Goal: Information Seeking & Learning: Learn about a topic

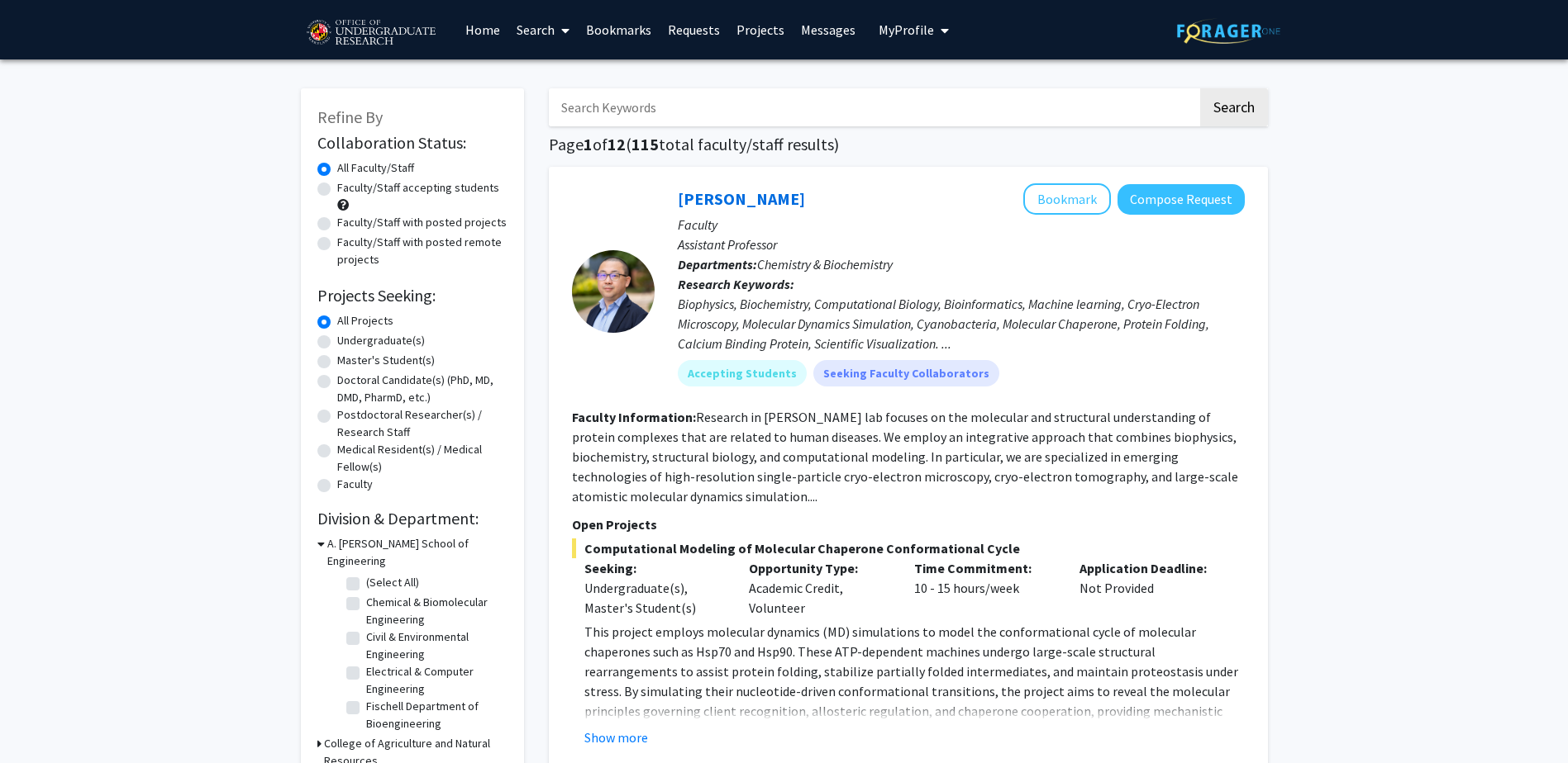
click at [337, 337] on label "Undergraduate(s)" at bounding box center [381, 341] width 88 height 17
click at [337, 337] on input "Undergraduate(s)" at bounding box center [342, 337] width 10 height 10
radio input "true"
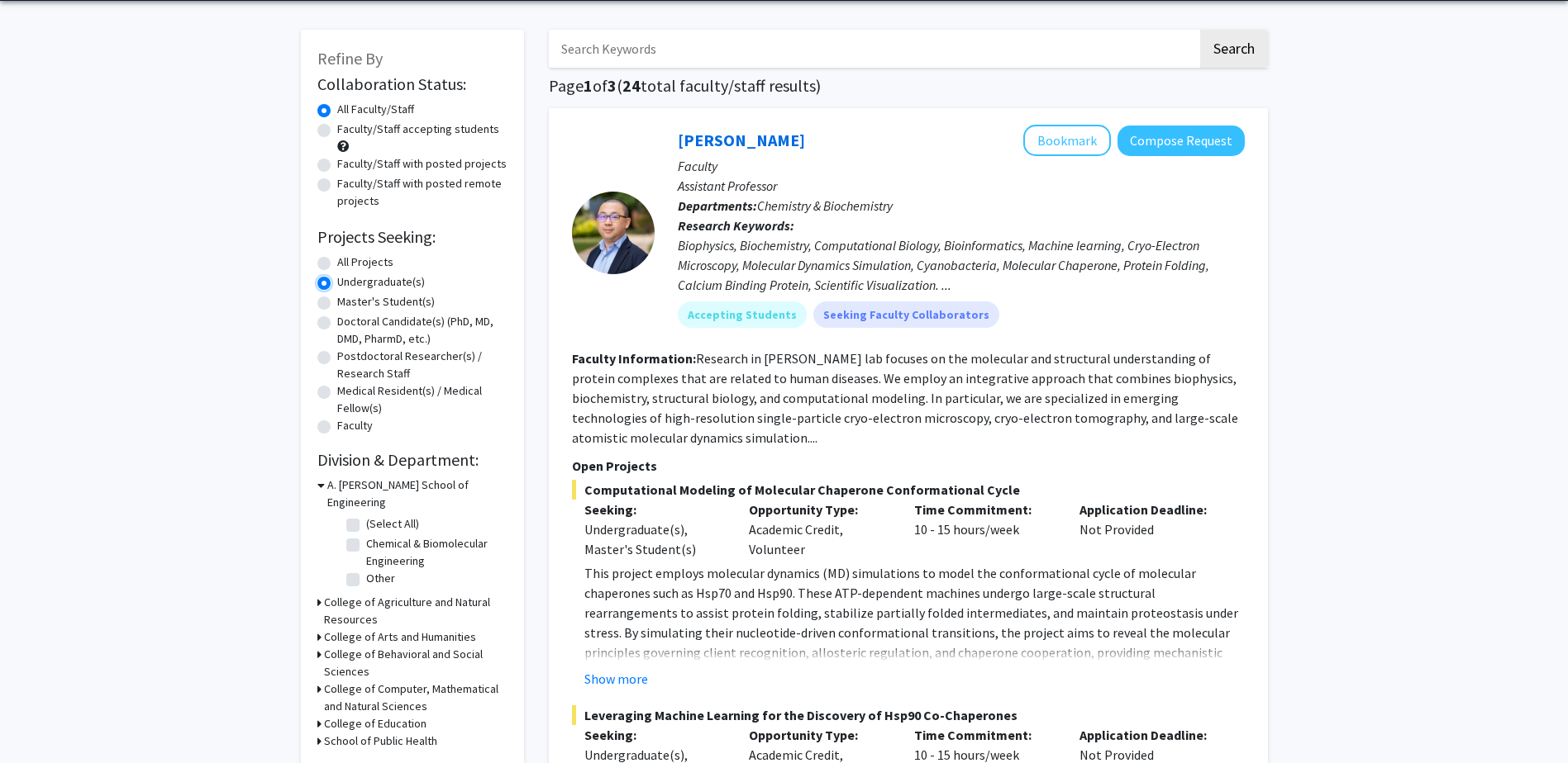
scroll to position [166, 0]
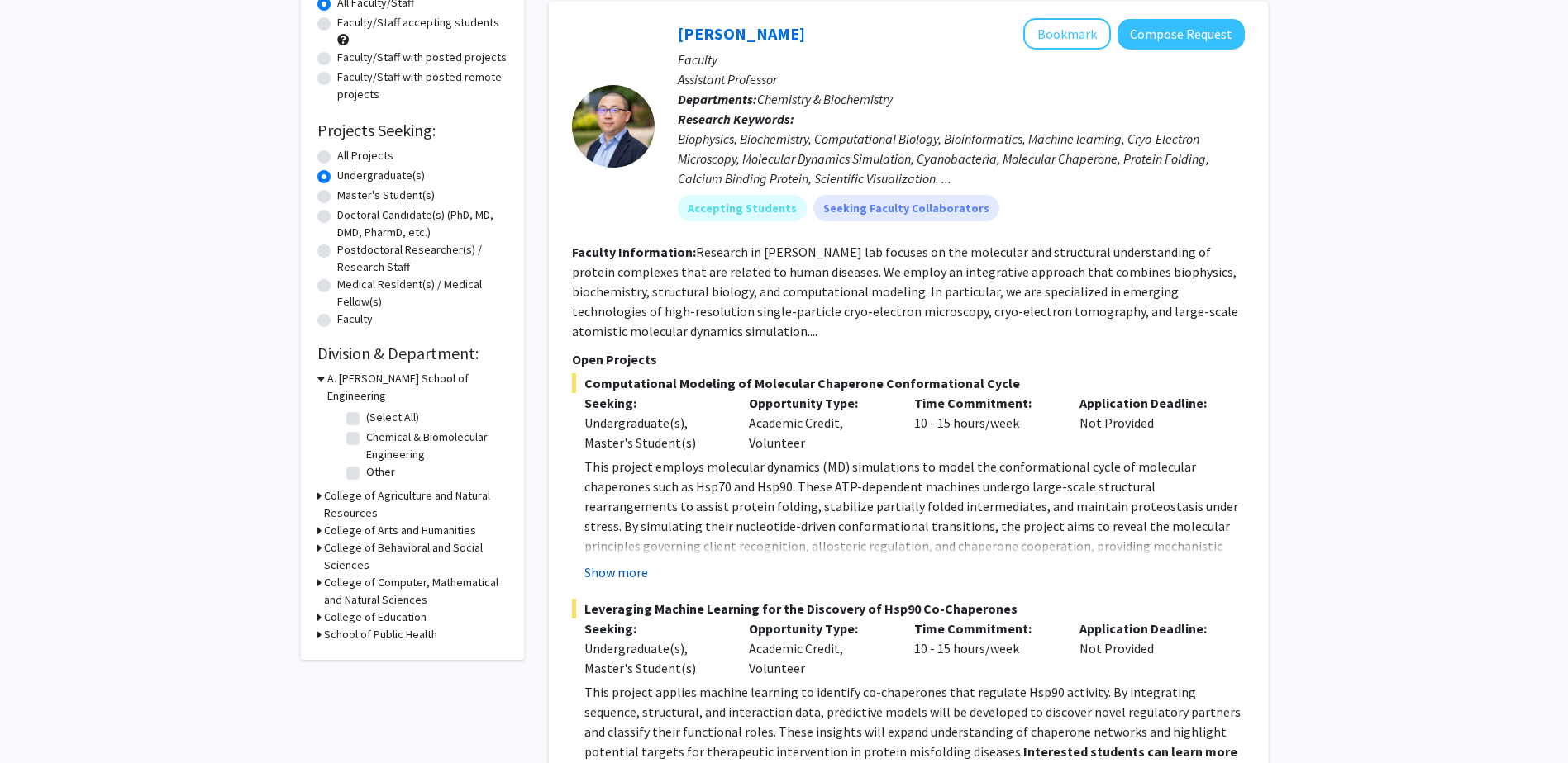
click at [607, 575] on button "Show more" at bounding box center [616, 572] width 64 height 20
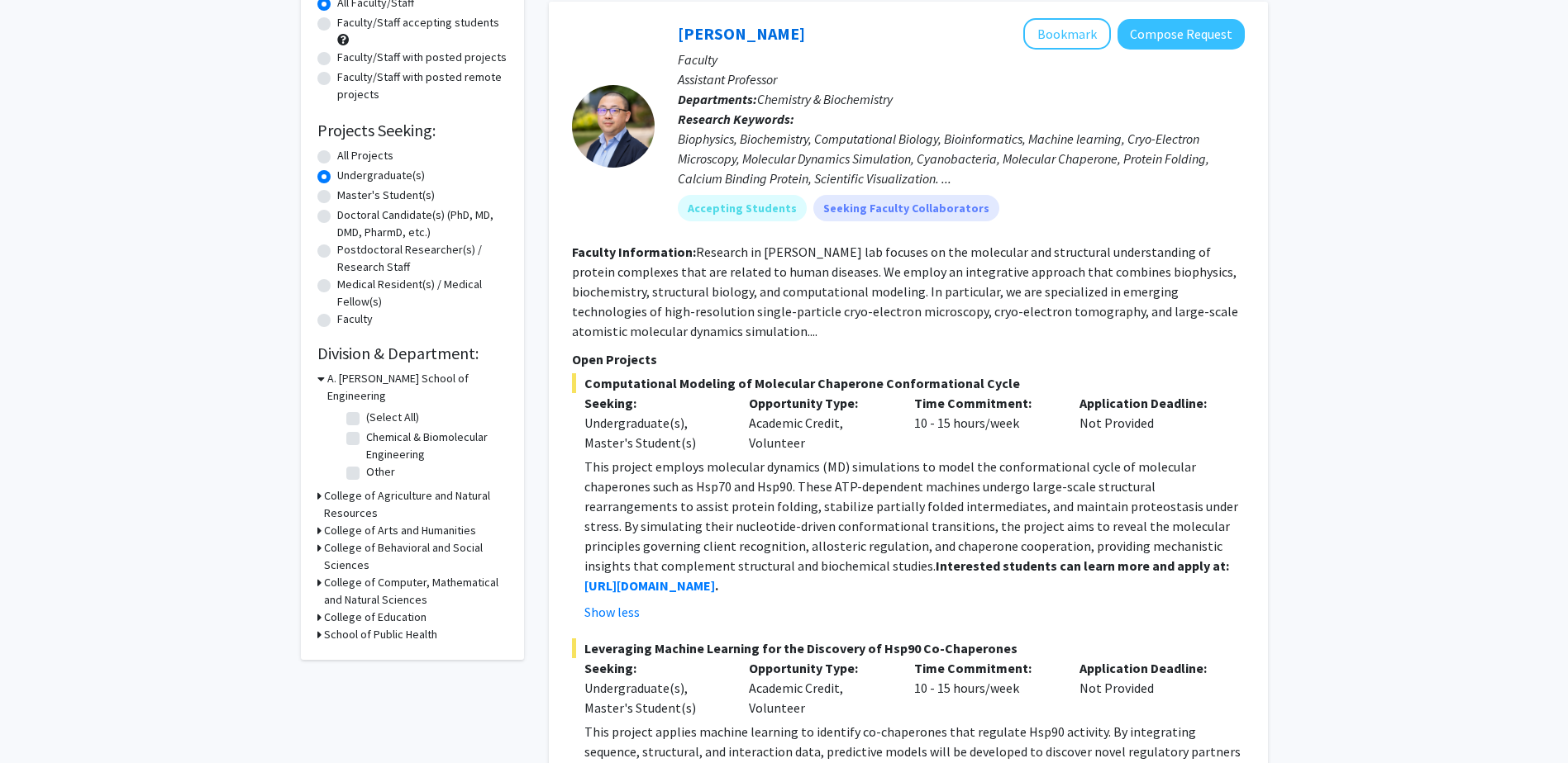
click at [620, 547] on p "This project employs molecular dynamics (MD) simulations to model the conformat…" at bounding box center [914, 526] width 661 height 139
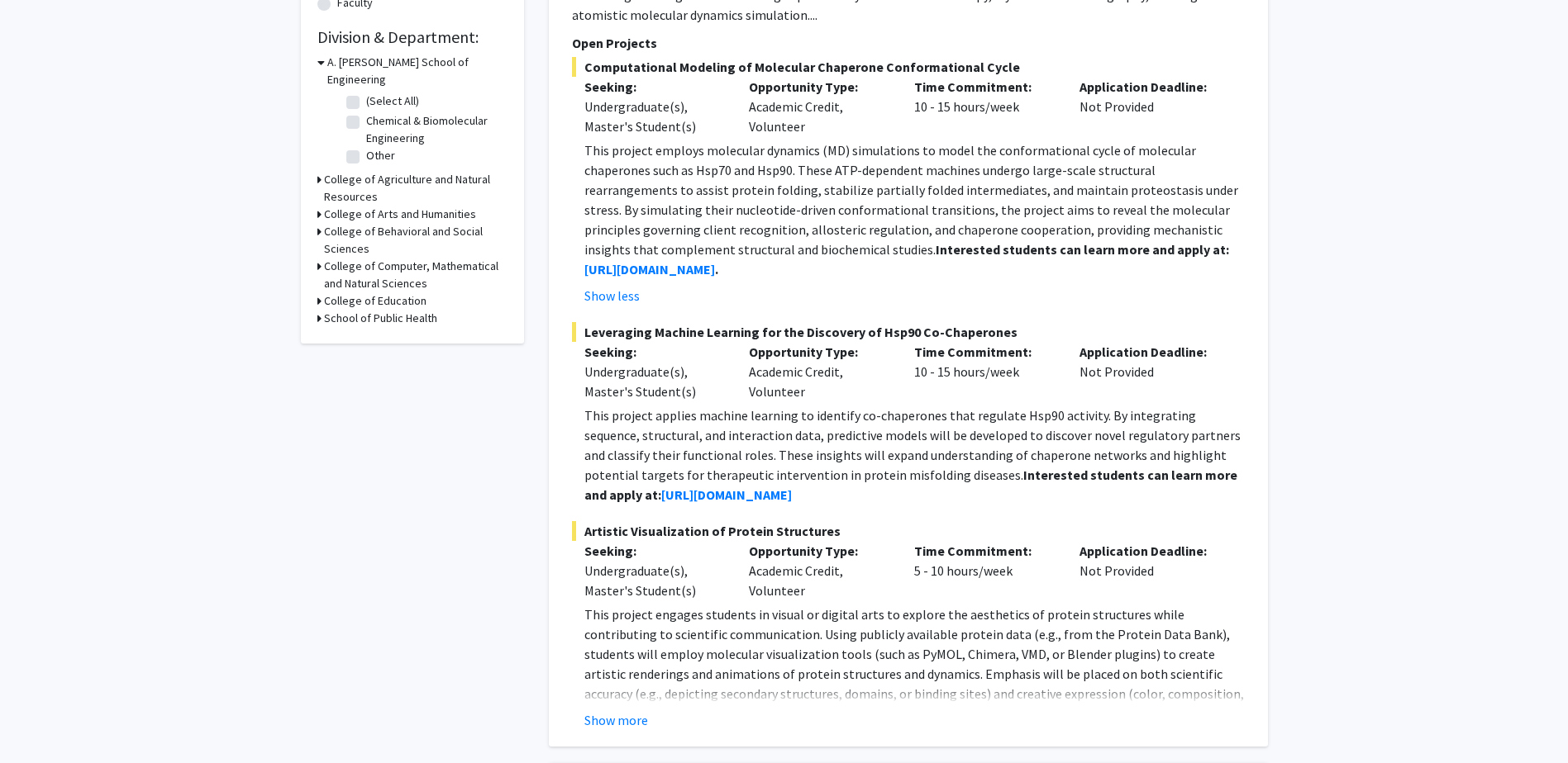
scroll to position [496, 0]
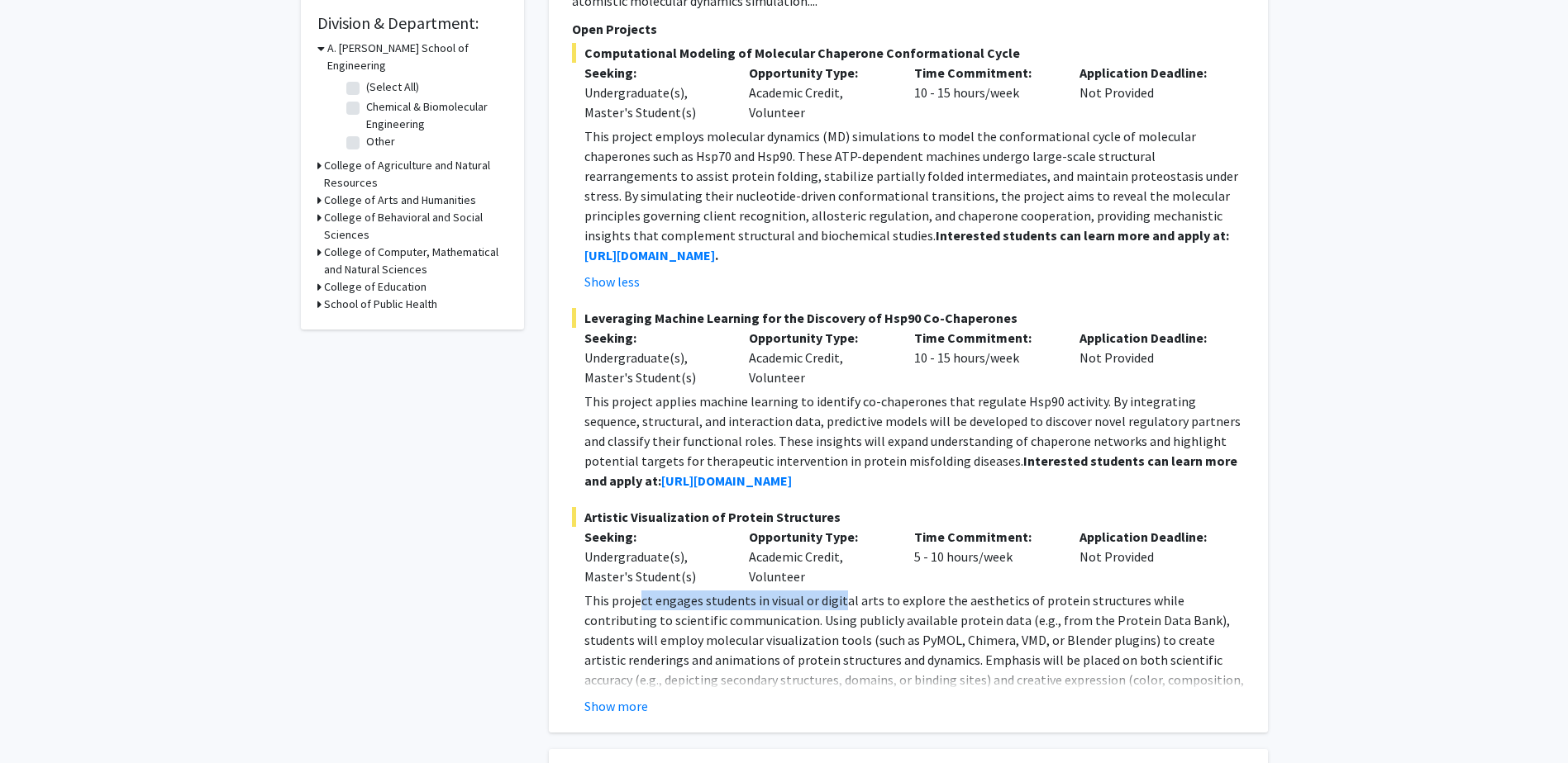
drag, startPoint x: 636, startPoint y: 600, endPoint x: 837, endPoint y: 603, distance: 201.0
click at [837, 603] on p "This project engages students in visual or digital arts to explore the aestheti…" at bounding box center [914, 670] width 661 height 159
drag, startPoint x: 837, startPoint y: 603, endPoint x: 732, endPoint y: 617, distance: 105.9
click at [732, 617] on p "This project engages students in visual or digital arts to explore the aestheti…" at bounding box center [914, 670] width 661 height 159
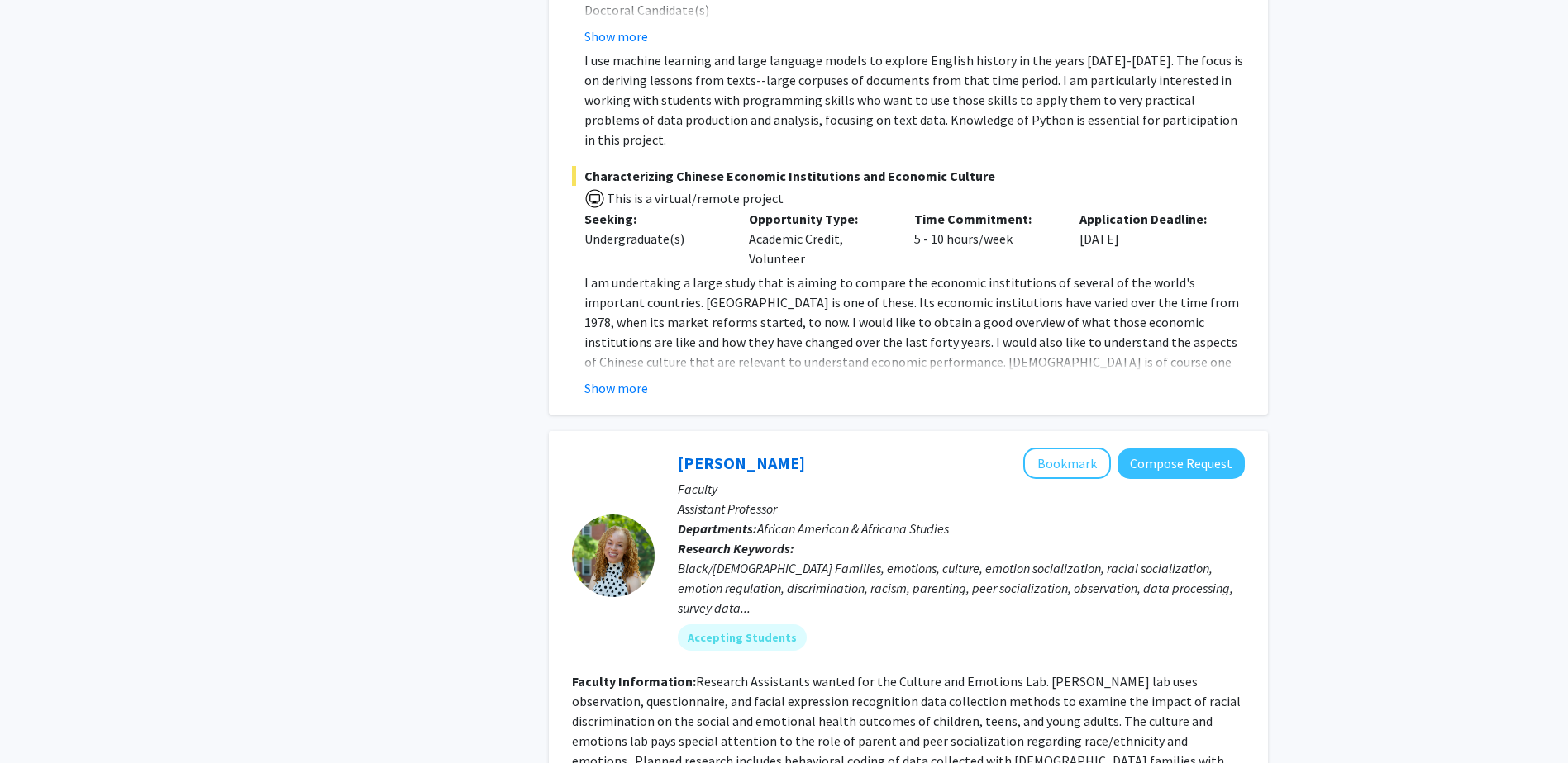
scroll to position [4626, 0]
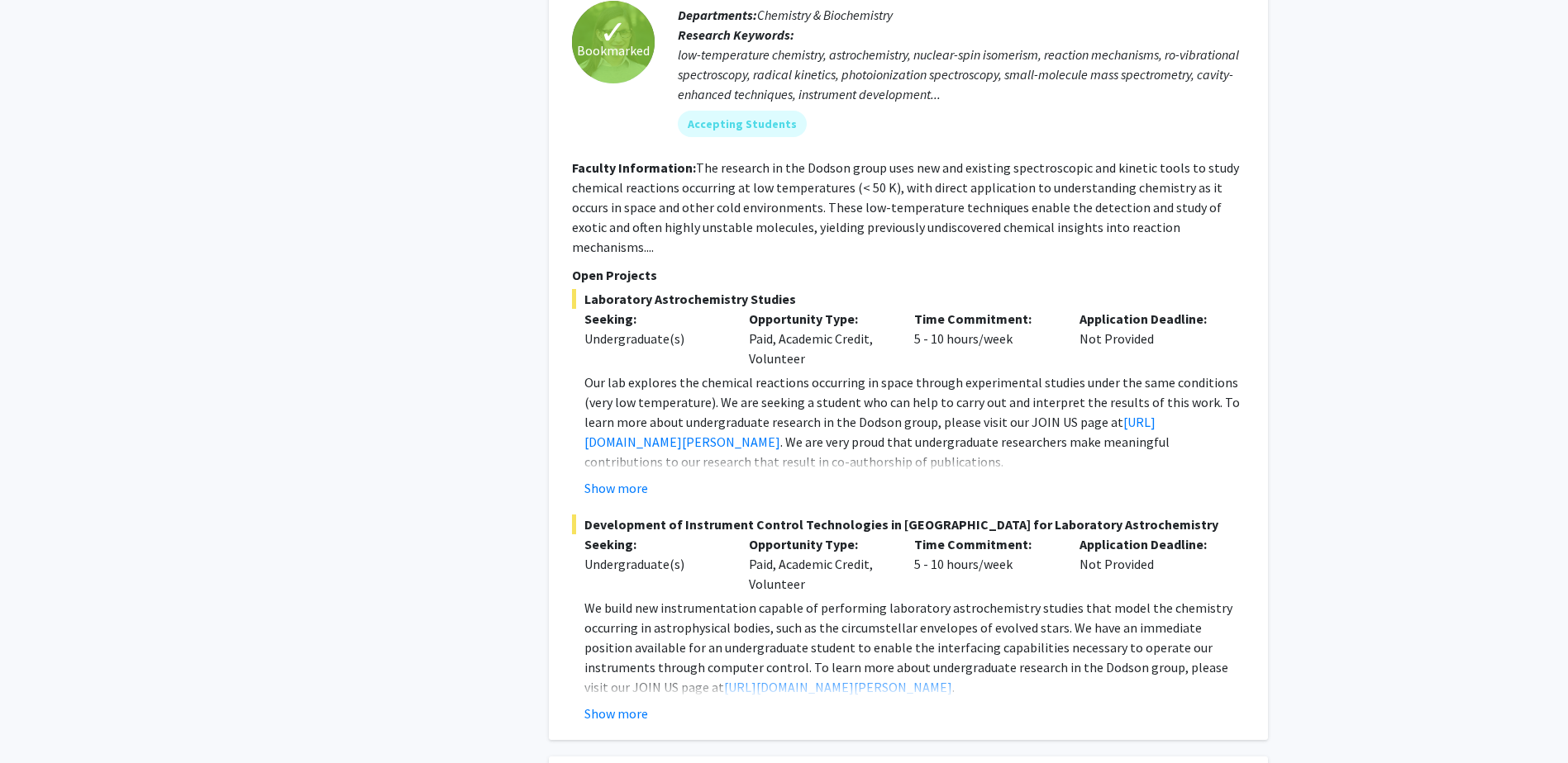
scroll to position [6939, 0]
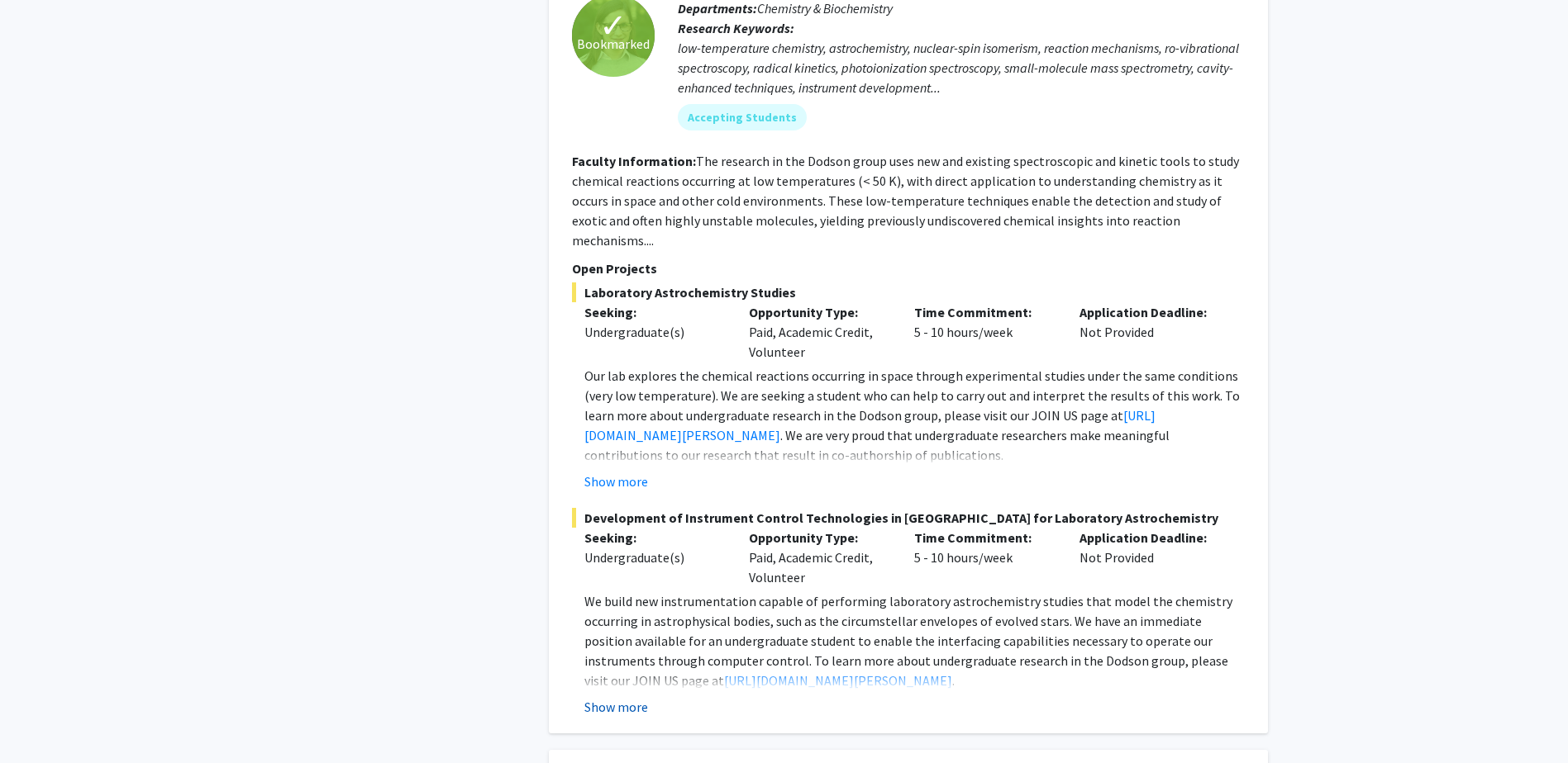
click at [619, 697] on button "Show more" at bounding box center [616, 707] width 64 height 20
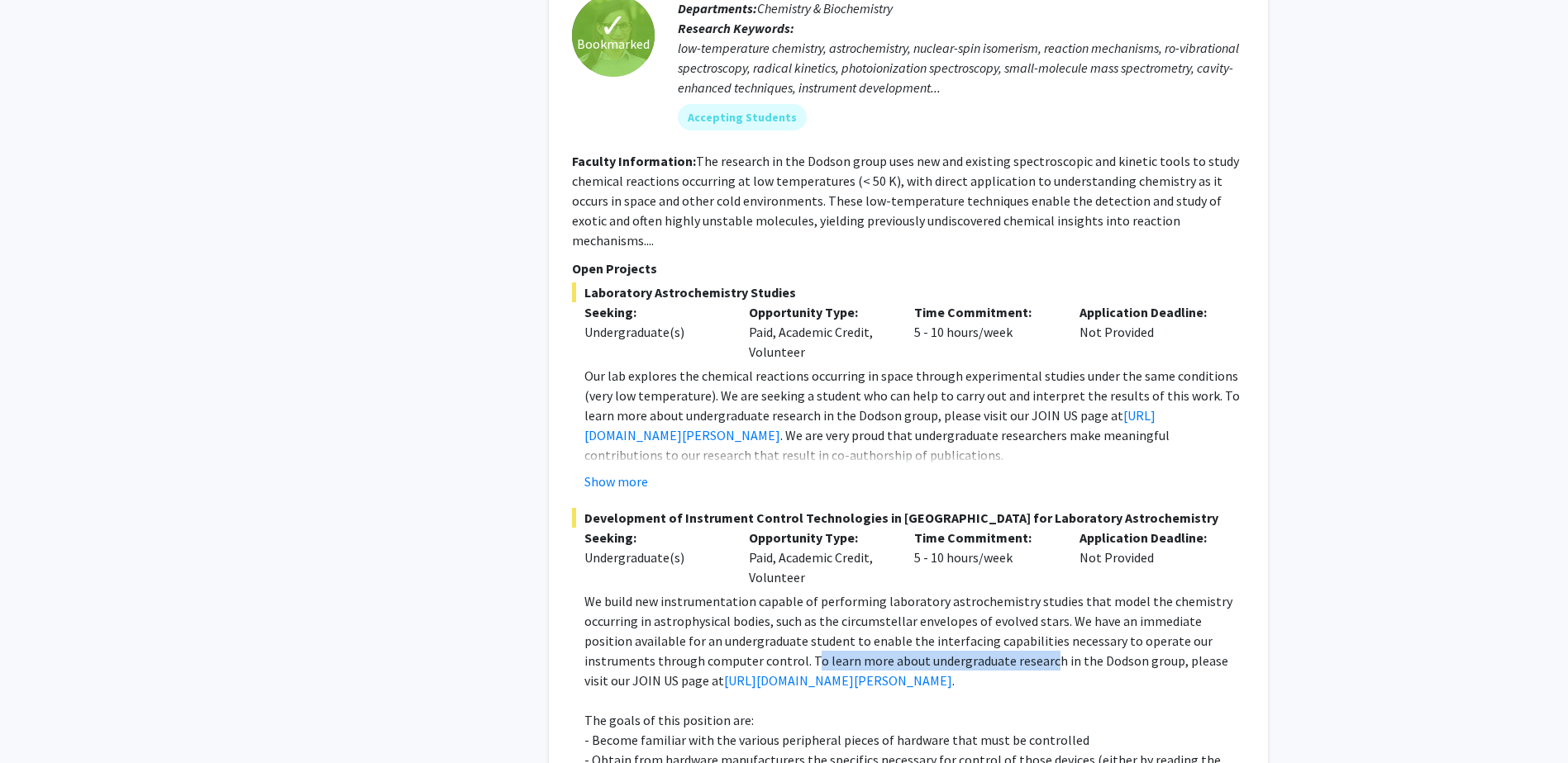
drag, startPoint x: 737, startPoint y: 545, endPoint x: 974, endPoint y: 542, distance: 237.0
click at [974, 591] on p "We build new instrumentation capable of performing laboratory astrochemistry st…" at bounding box center [914, 641] width 661 height 99
drag, startPoint x: 974, startPoint y: 542, endPoint x: 1113, endPoint y: 547, distance: 139.1
click at [1113, 591] on p "We build new instrumentation capable of performing laboratory astrochemistry st…" at bounding box center [914, 641] width 661 height 99
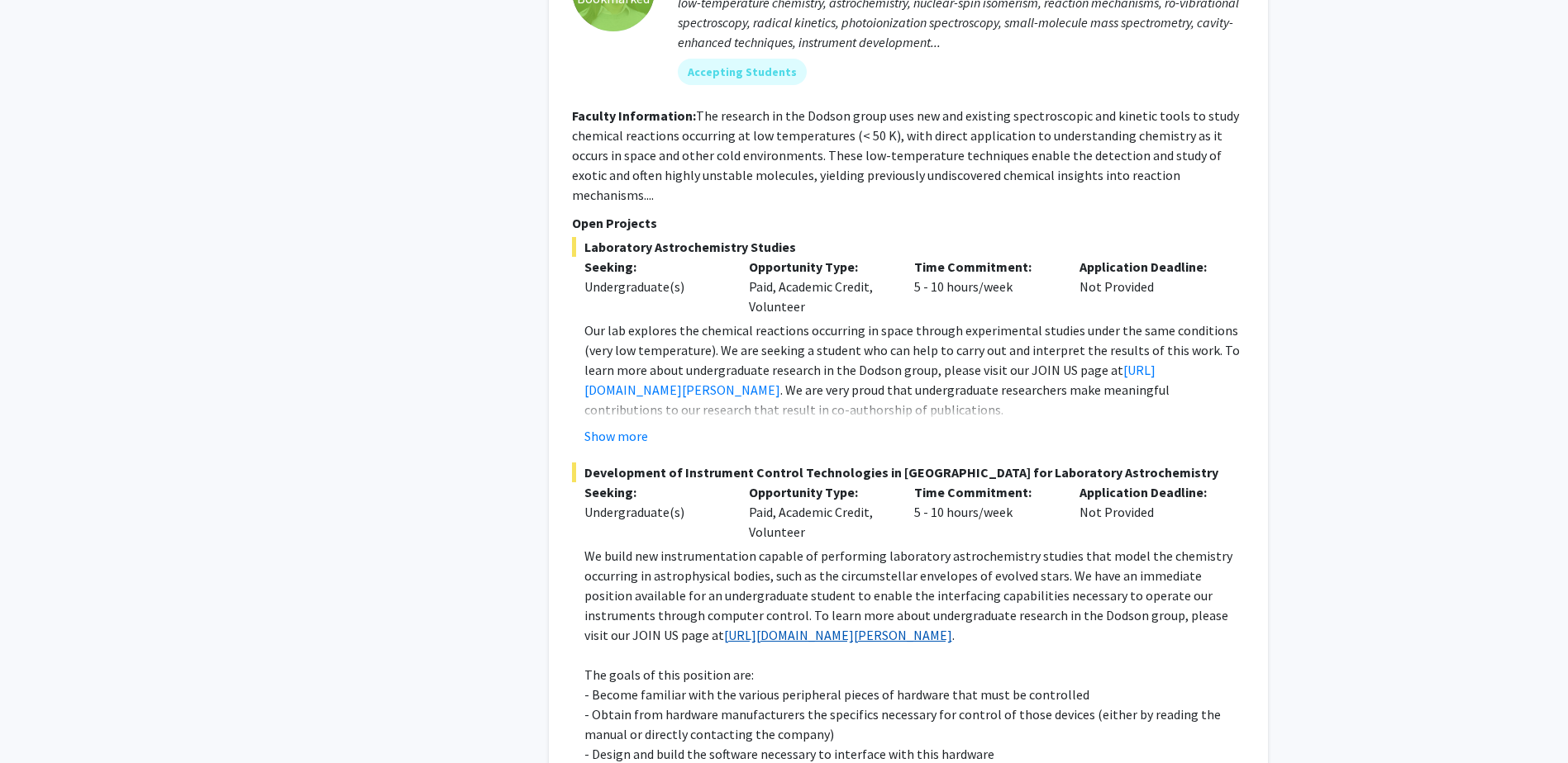
scroll to position [7022, 0]
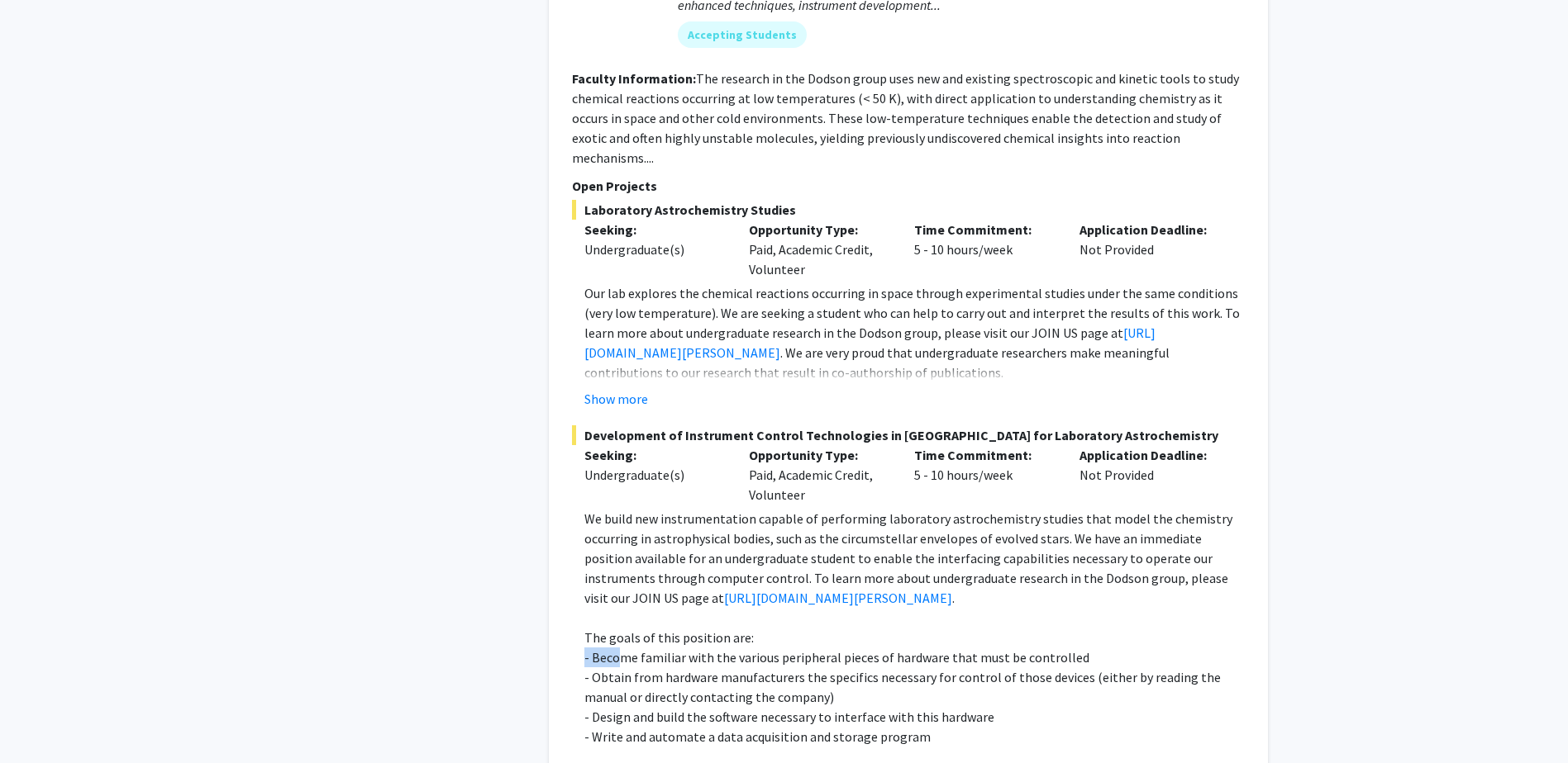
drag, startPoint x: 620, startPoint y: 544, endPoint x: 814, endPoint y: 533, distance: 194.3
click at [812, 647] on p "- Become familiar with the various peripheral pieces of hardware that must be c…" at bounding box center [914, 657] width 661 height 20
click at [672, 667] on p "- Obtain from hardware manufacturers the specifics necessary for control of tho…" at bounding box center [914, 687] width 661 height 40
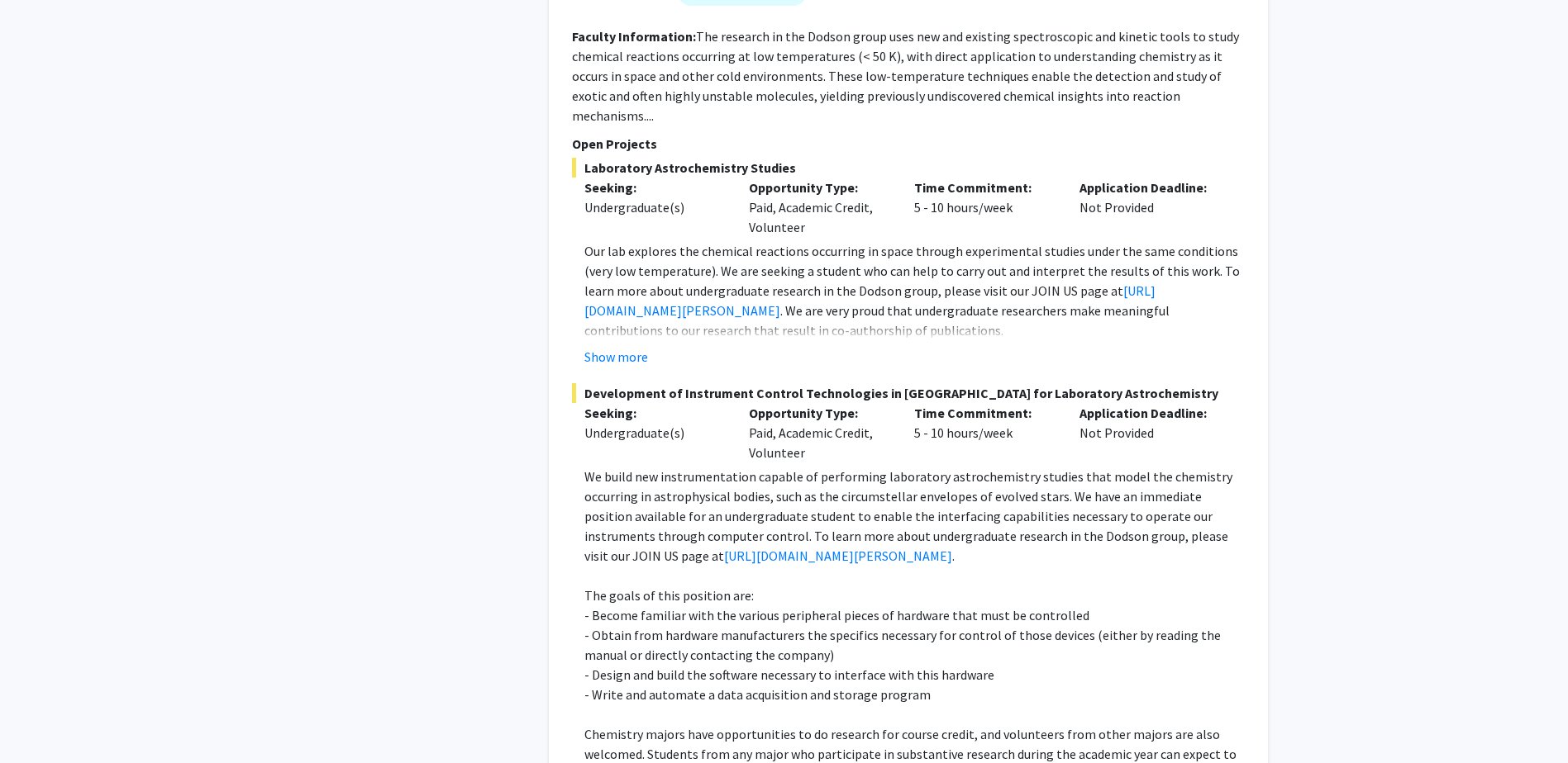
scroll to position [7105, 0]
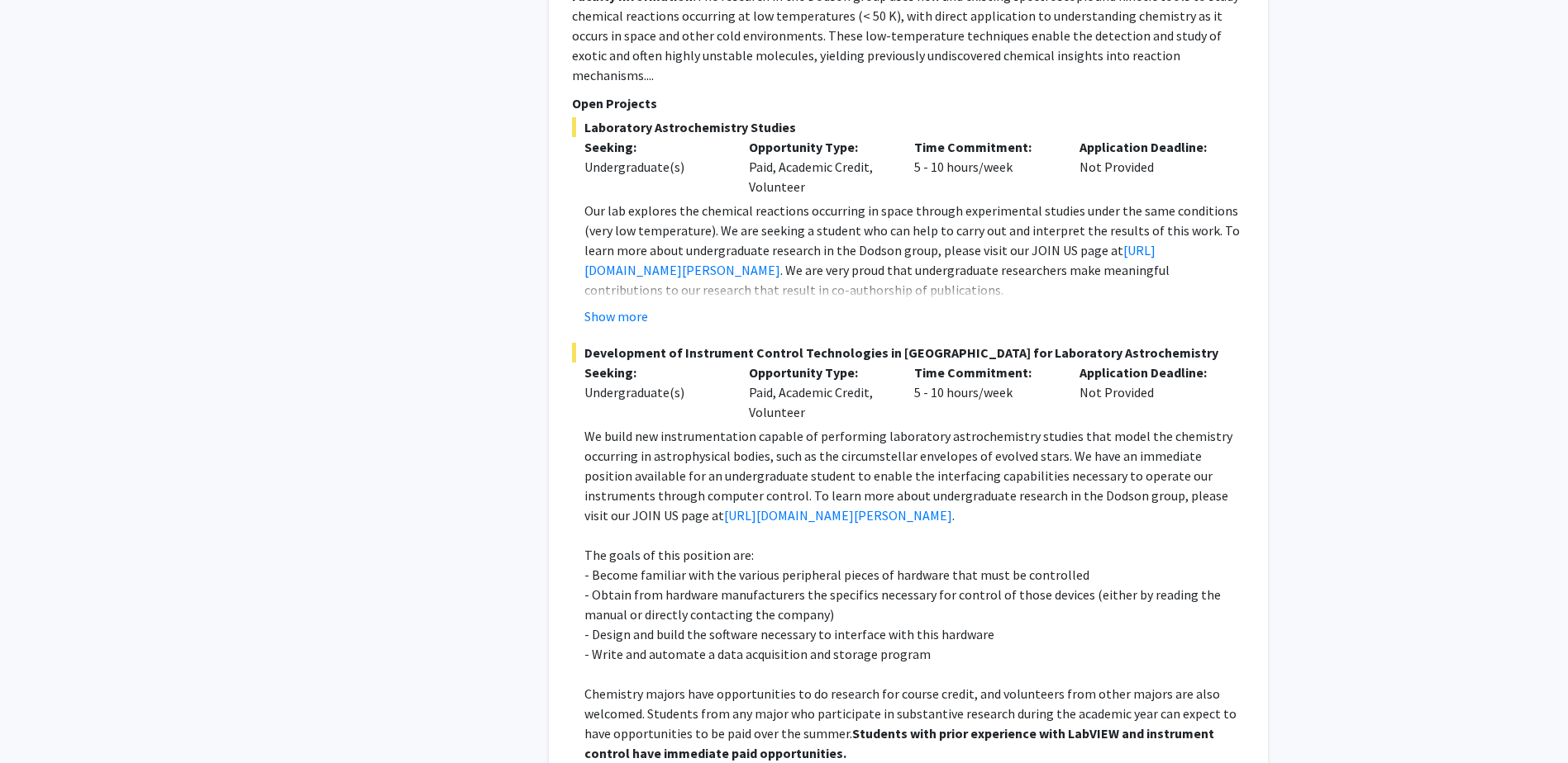
drag, startPoint x: 737, startPoint y: 660, endPoint x: 864, endPoint y: 665, distance: 127.1
drag, startPoint x: 864, startPoint y: 665, endPoint x: 1005, endPoint y: 685, distance: 142.4
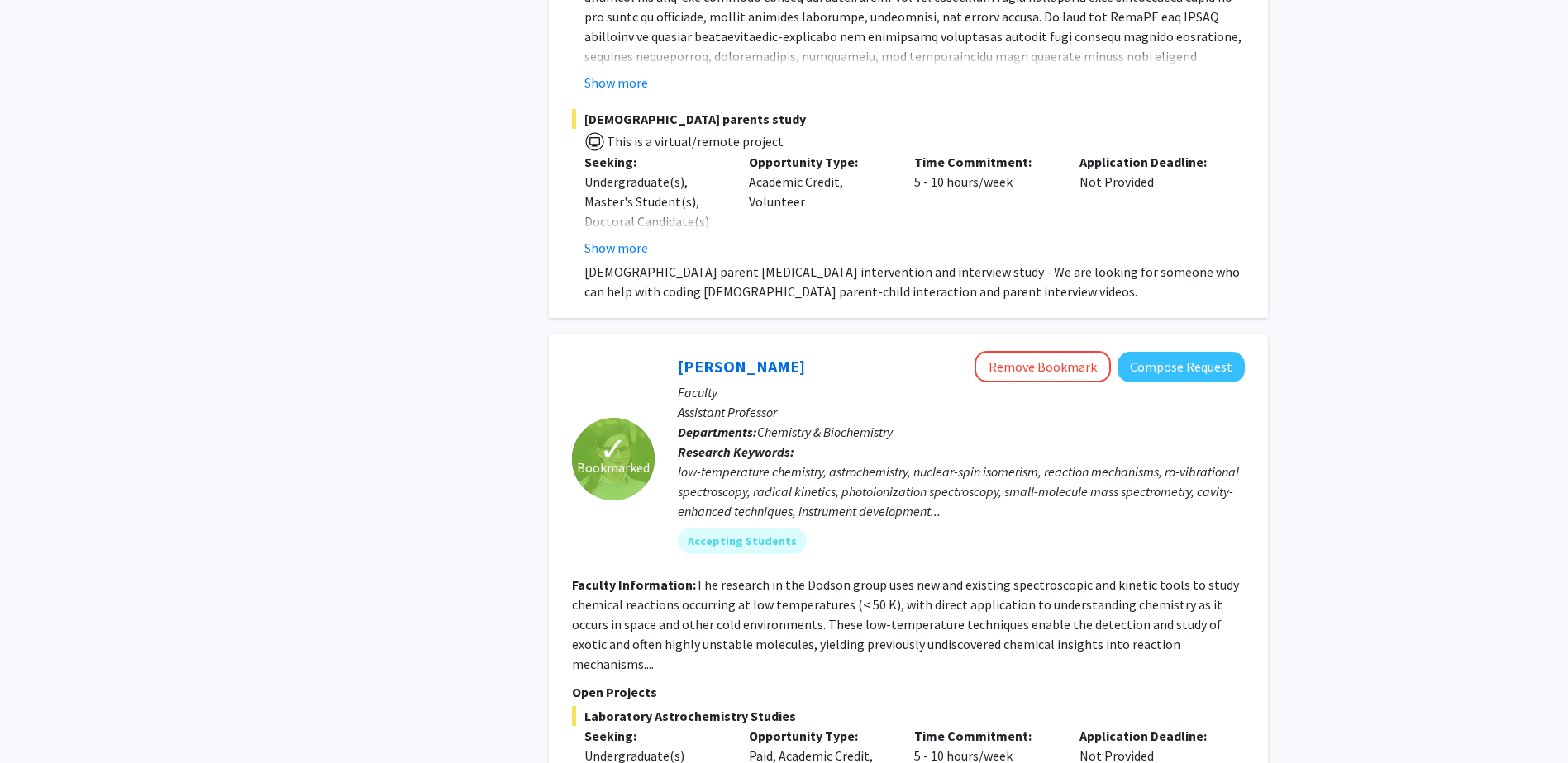
scroll to position [5909, 0]
